Goal: Transaction & Acquisition: Subscribe to service/newsletter

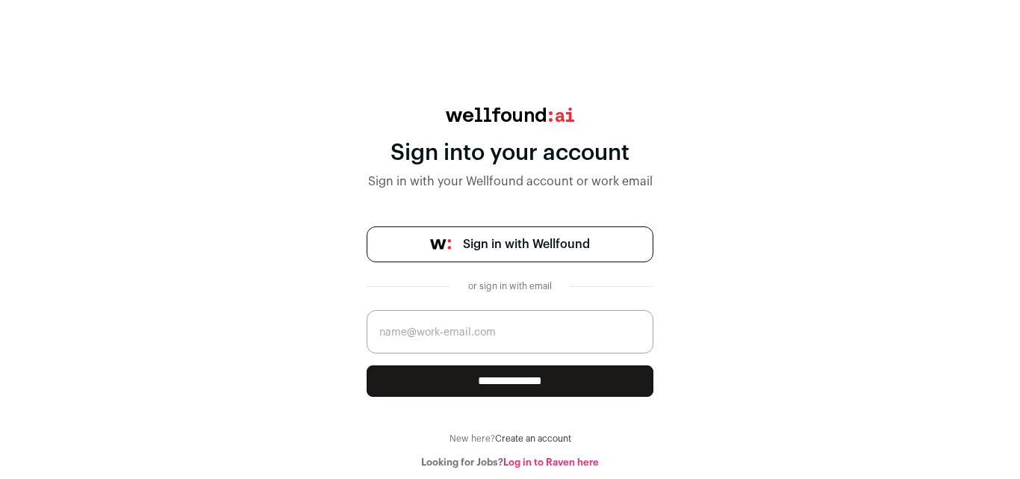
click at [458, 317] on input "email" at bounding box center [510, 331] width 287 height 43
type input "[EMAIL_ADDRESS][DOMAIN_NAME]"
click at [481, 382] on input "**********" at bounding box center [510, 380] width 287 height 31
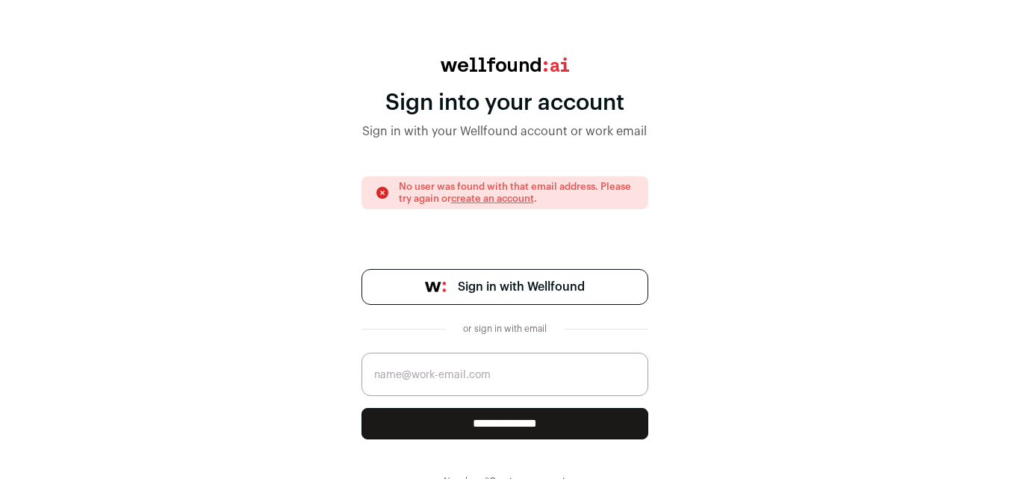
scroll to position [83, 0]
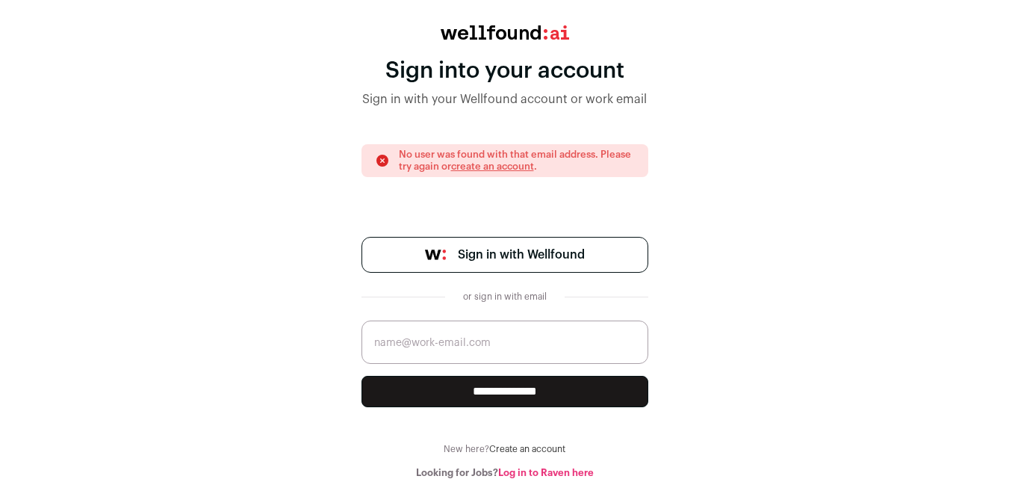
click at [495, 338] on input "email" at bounding box center [505, 341] width 287 height 43
type input "[EMAIL_ADDRESS][DOMAIN_NAME]"
click at [494, 394] on input "**********" at bounding box center [505, 391] width 287 height 31
click at [504, 164] on link "create an account" at bounding box center [492, 166] width 83 height 10
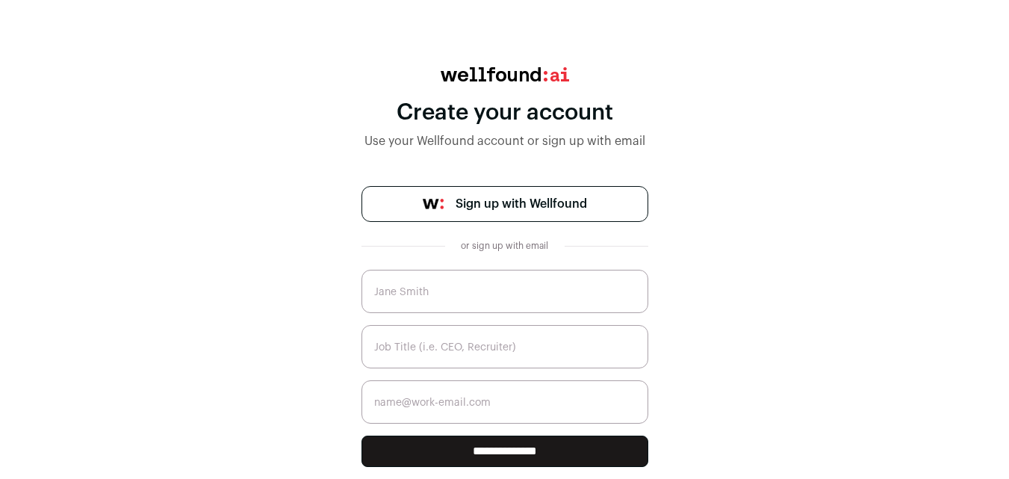
scroll to position [76, 0]
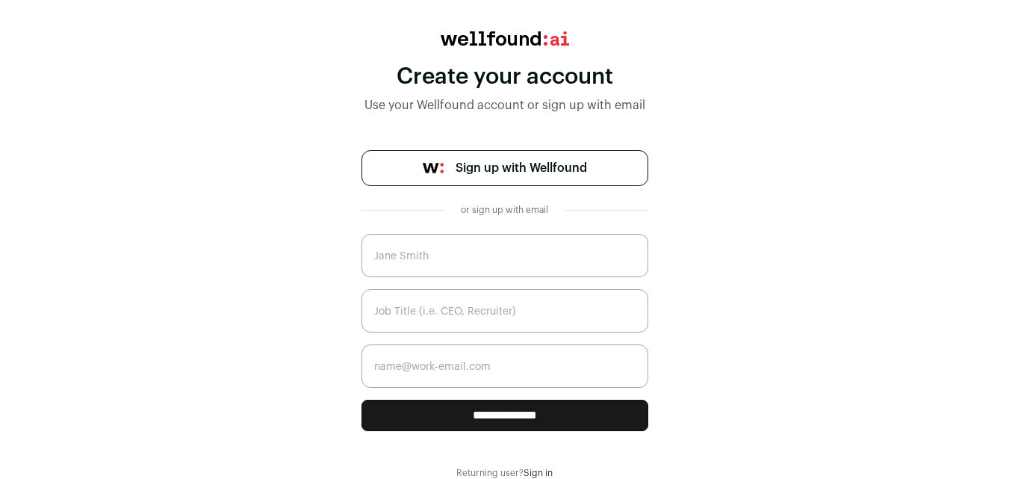
click at [514, 256] on input "text" at bounding box center [505, 255] width 287 height 43
type input "[PERSON_NAME]"
click at [519, 311] on input "text" at bounding box center [505, 310] width 287 height 43
type input "customer care specialist"
click at [468, 365] on input "email" at bounding box center [505, 365] width 287 height 43
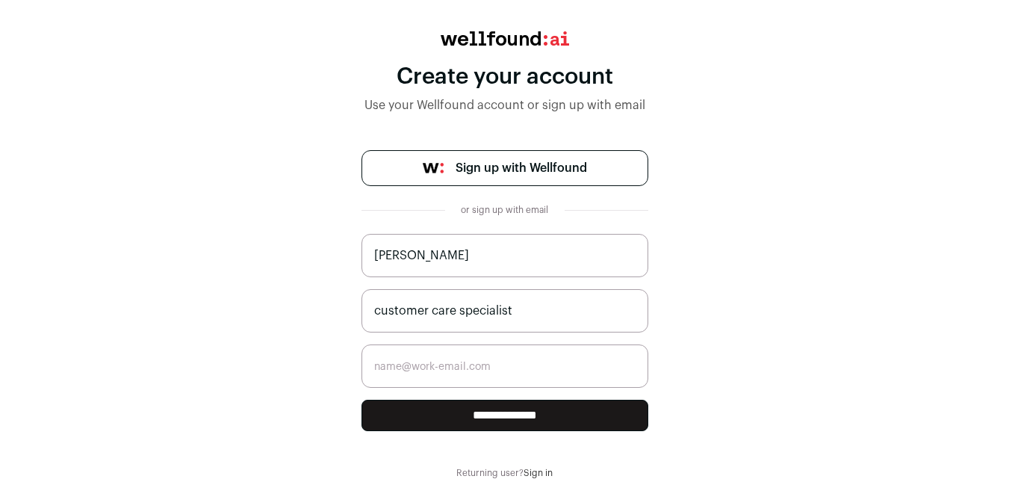
type input "[EMAIL_ADDRESS][DOMAIN_NAME]"
click at [507, 417] on input "**********" at bounding box center [505, 415] width 287 height 31
